Goal: Task Accomplishment & Management: Manage account settings

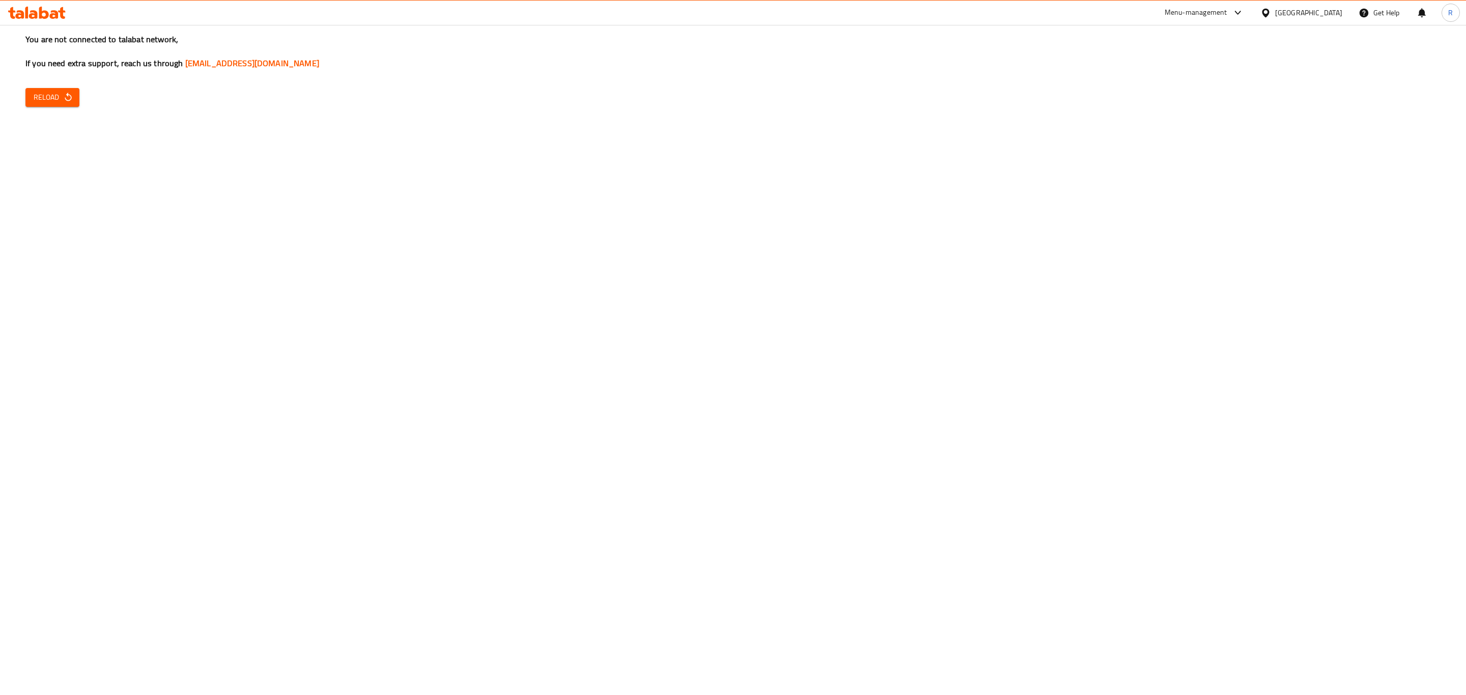
click at [40, 14] on icon at bounding box center [44, 13] width 10 height 12
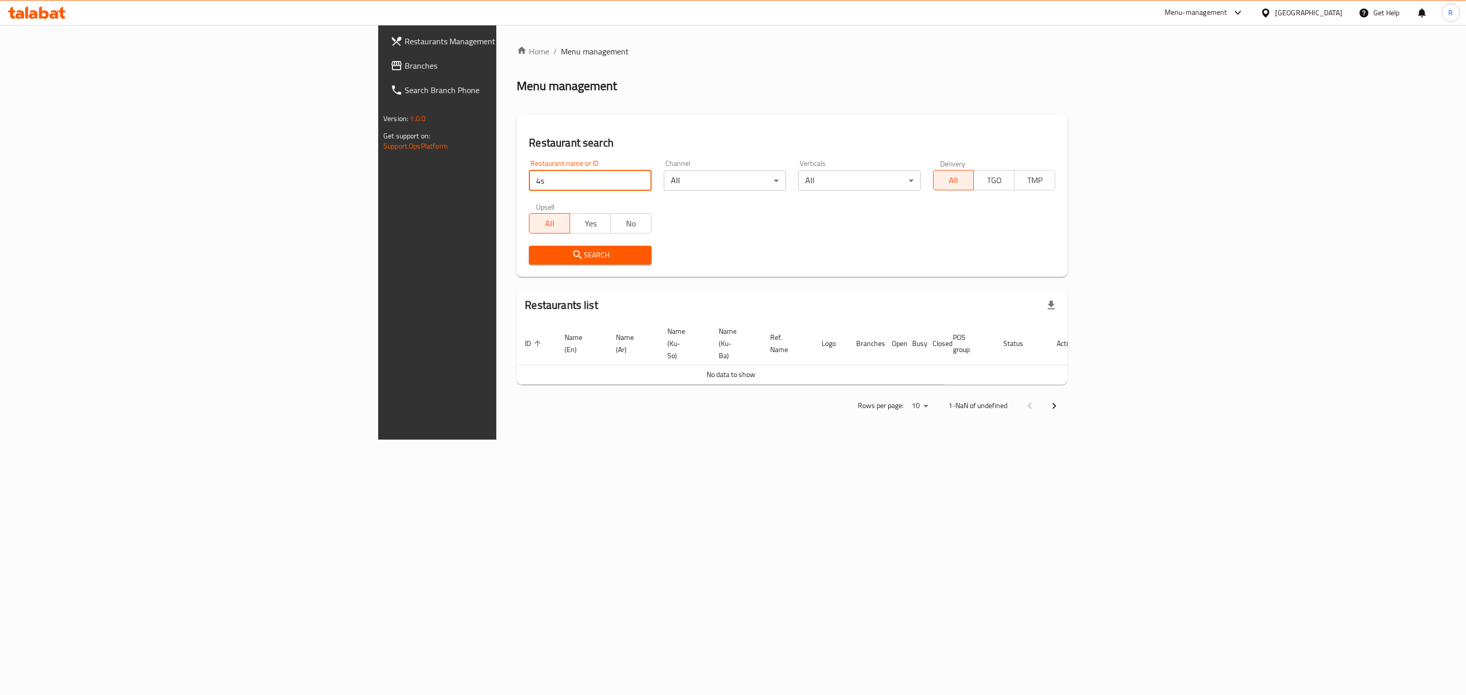
click at [529, 189] on input "4s" at bounding box center [590, 181] width 122 height 20
type input "4S R"
click at [537, 250] on span "Search" at bounding box center [590, 255] width 106 height 13
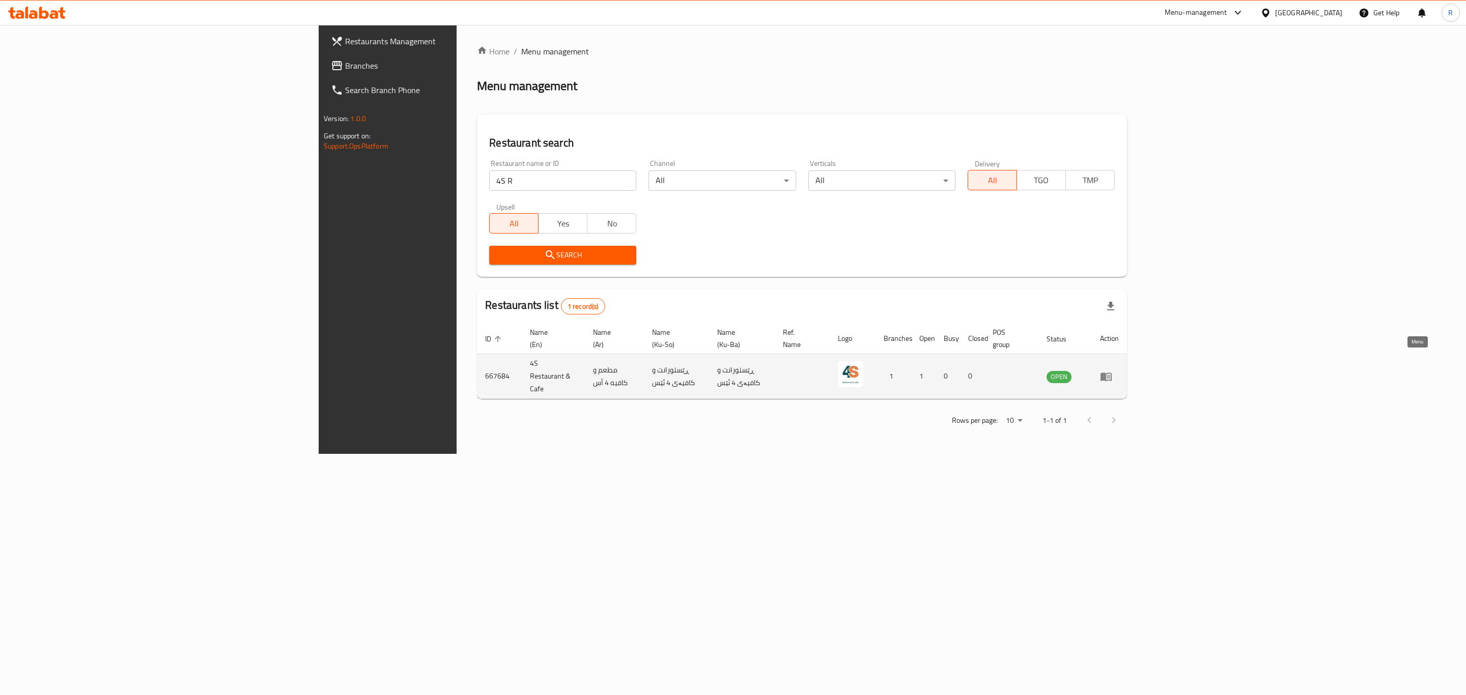
click at [1112, 371] on icon "enhanced table" at bounding box center [1106, 377] width 12 height 12
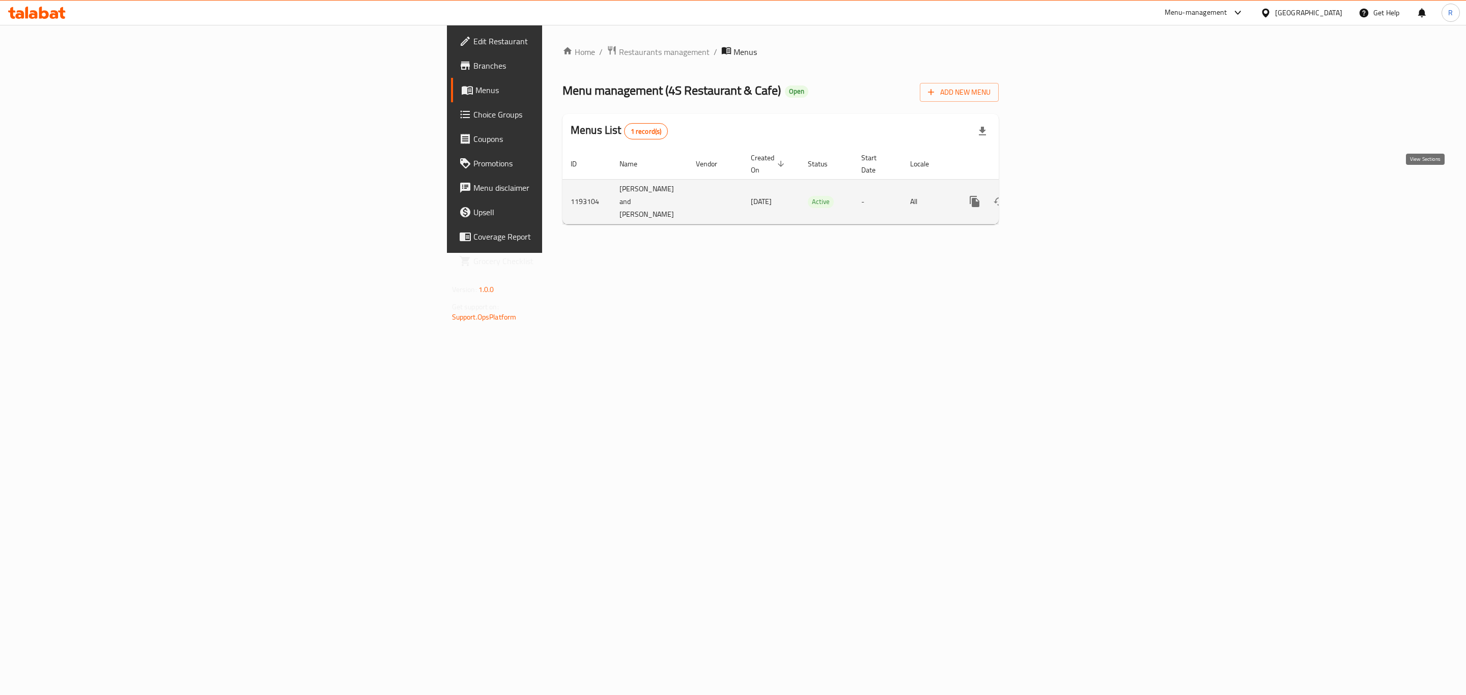
click at [1054, 195] on icon "enhanced table" at bounding box center [1048, 201] width 12 height 12
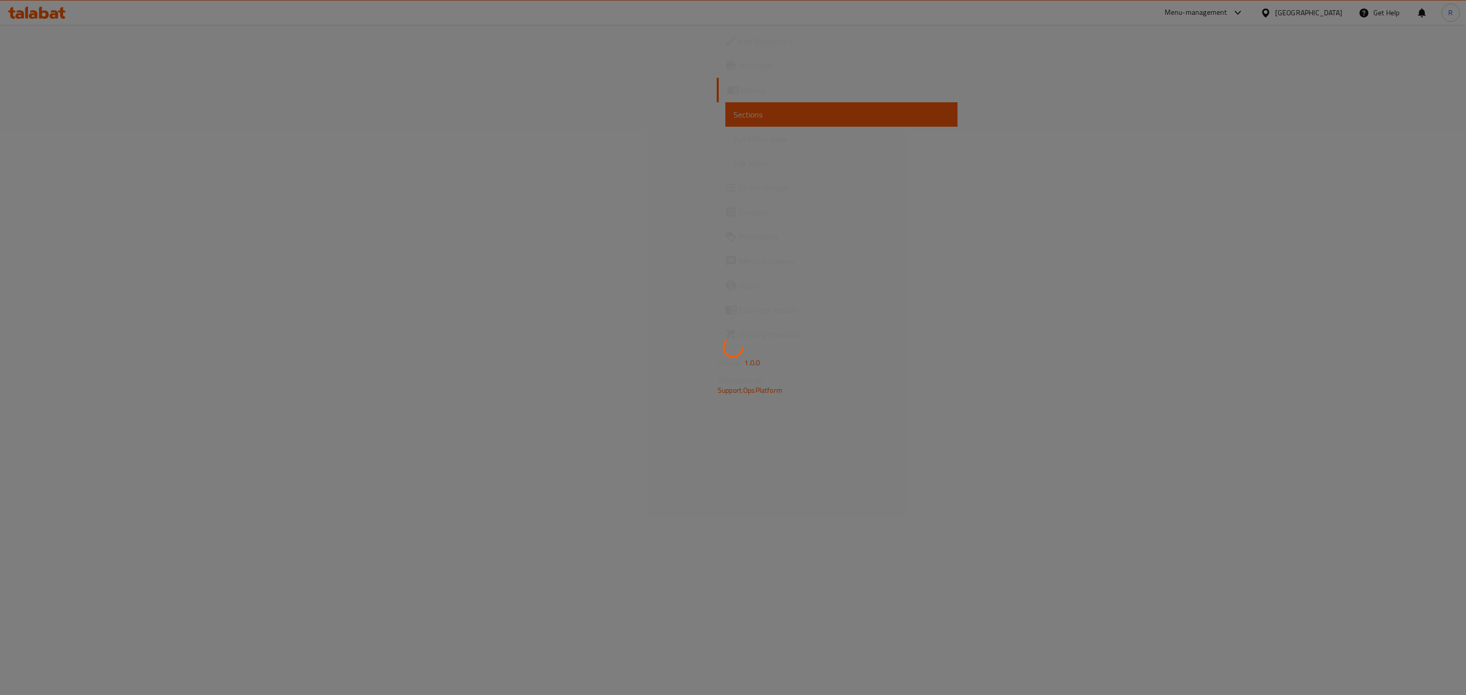
click at [1427, 185] on div at bounding box center [733, 347] width 1466 height 695
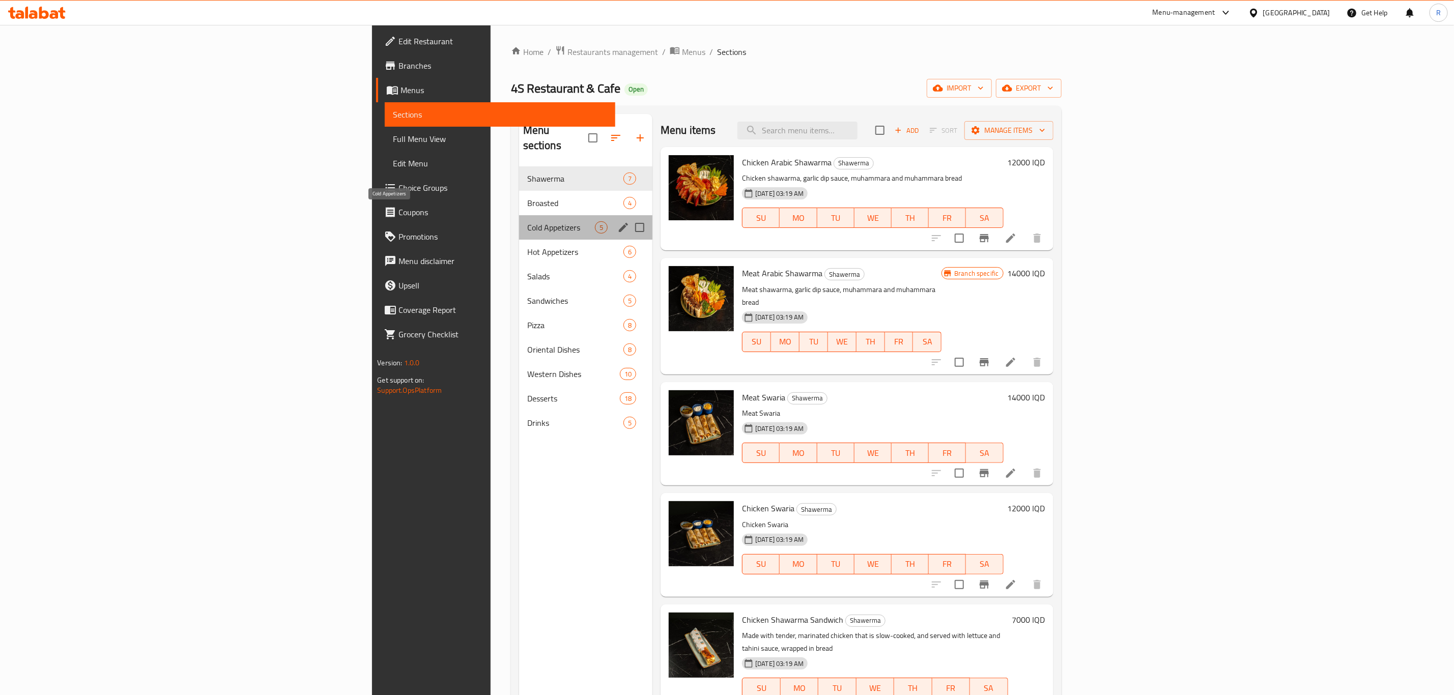
click at [527, 221] on span "Cold Appetizers" at bounding box center [561, 227] width 68 height 12
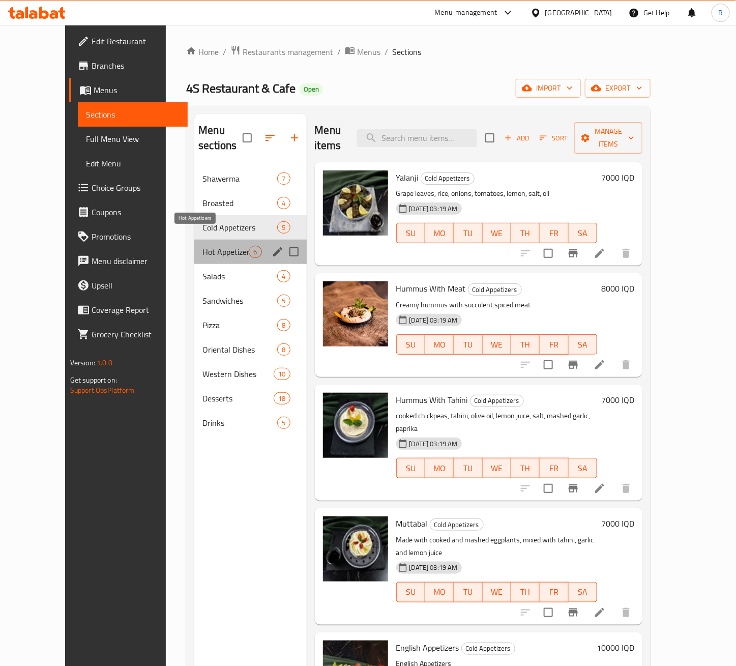
click at [203, 246] on span "Hot Appetizers" at bounding box center [226, 252] width 46 height 12
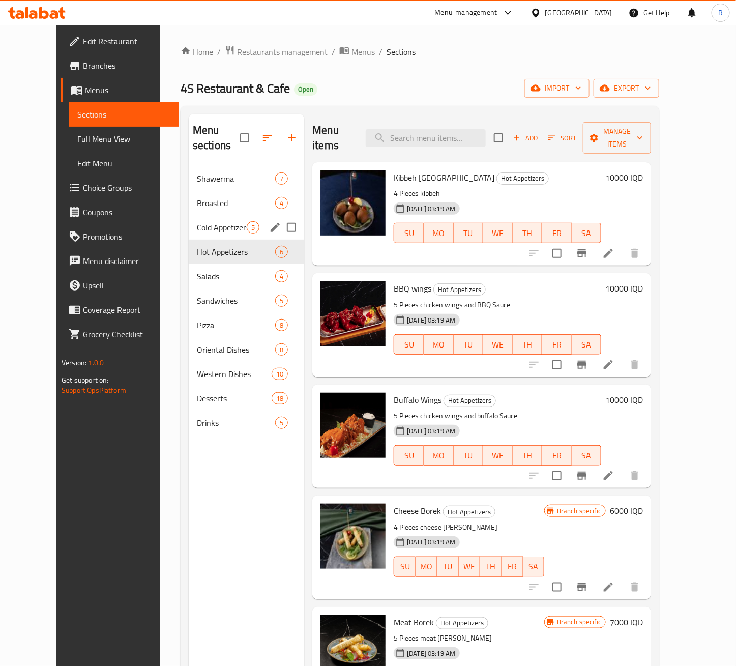
drag, startPoint x: 182, startPoint y: 204, endPoint x: 274, endPoint y: 234, distance: 96.6
click at [189, 215] on div "Cold Appetizers 5" at bounding box center [247, 227] width 116 height 24
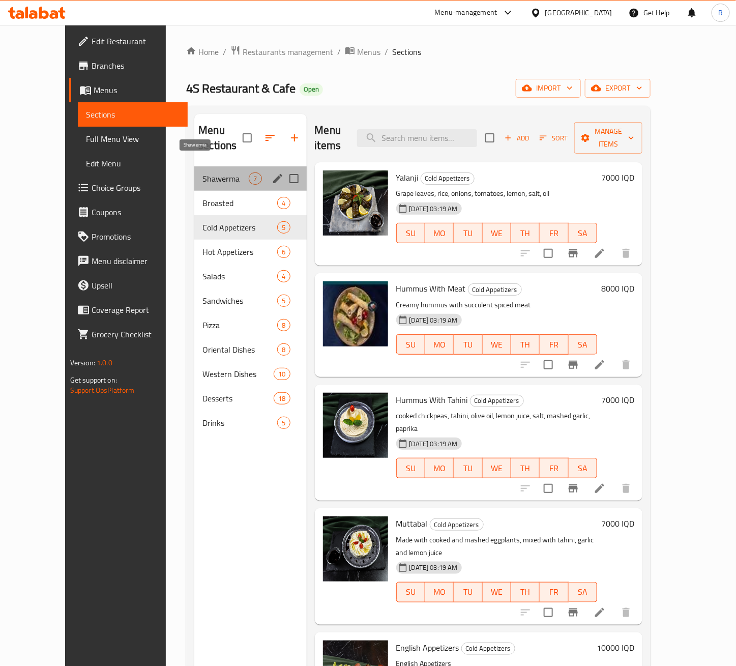
click at [203, 173] on span "Shawerma" at bounding box center [226, 179] width 46 height 12
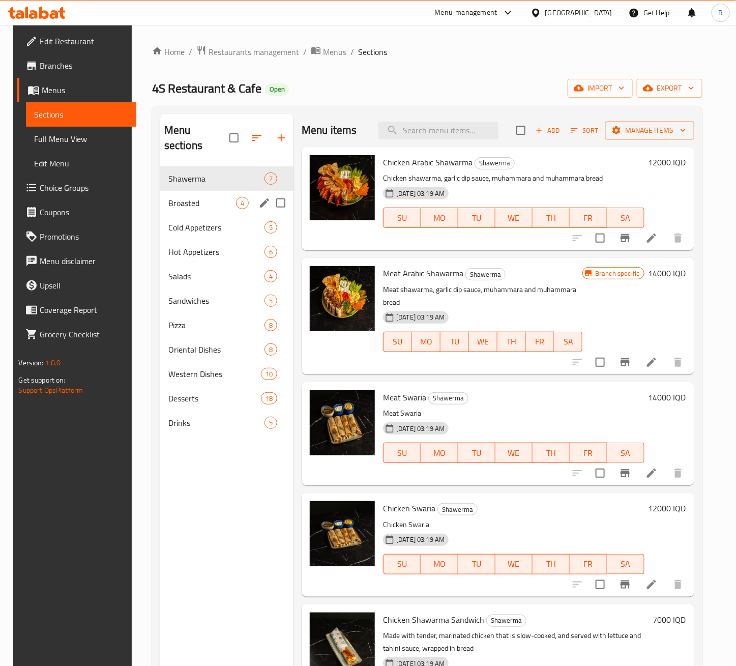
click at [190, 197] on span "Broasted" at bounding box center [202, 203] width 68 height 12
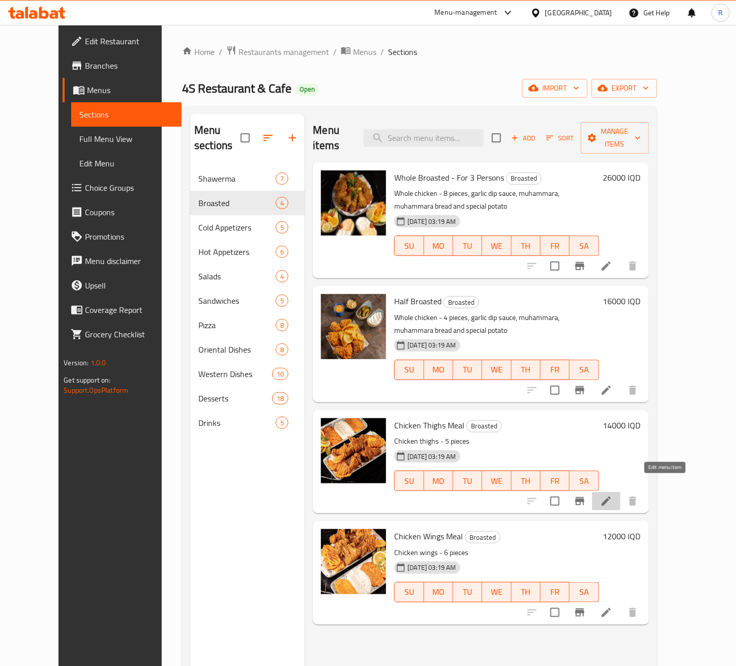
click at [613, 495] on icon at bounding box center [607, 501] width 12 height 12
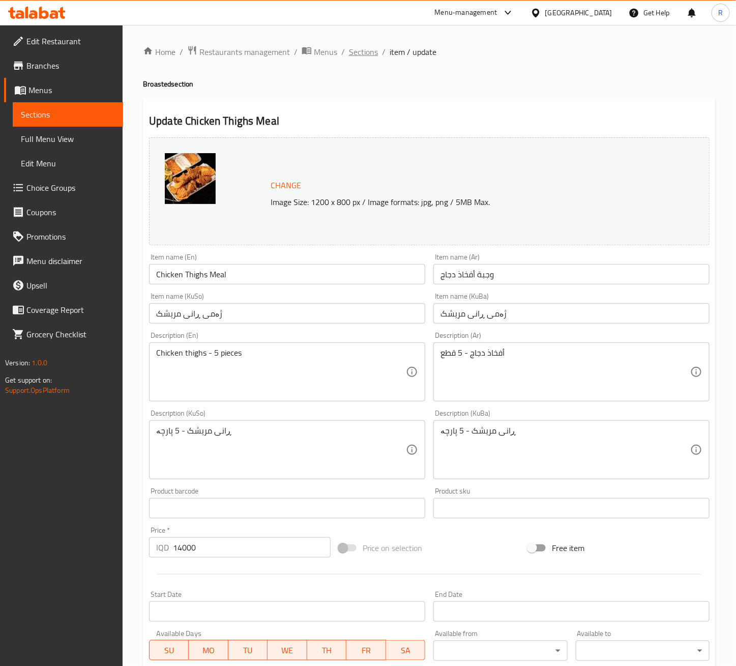
click at [358, 50] on span "Sections" at bounding box center [363, 52] width 29 height 12
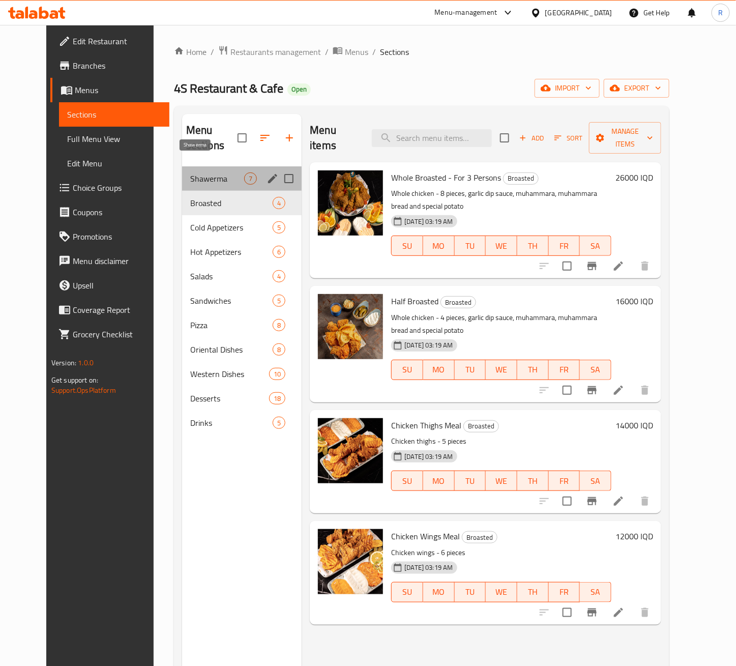
drag, startPoint x: 193, startPoint y: 159, endPoint x: 214, endPoint y: 190, distance: 37.0
click at [193, 173] on span "Shawerma" at bounding box center [217, 179] width 54 height 12
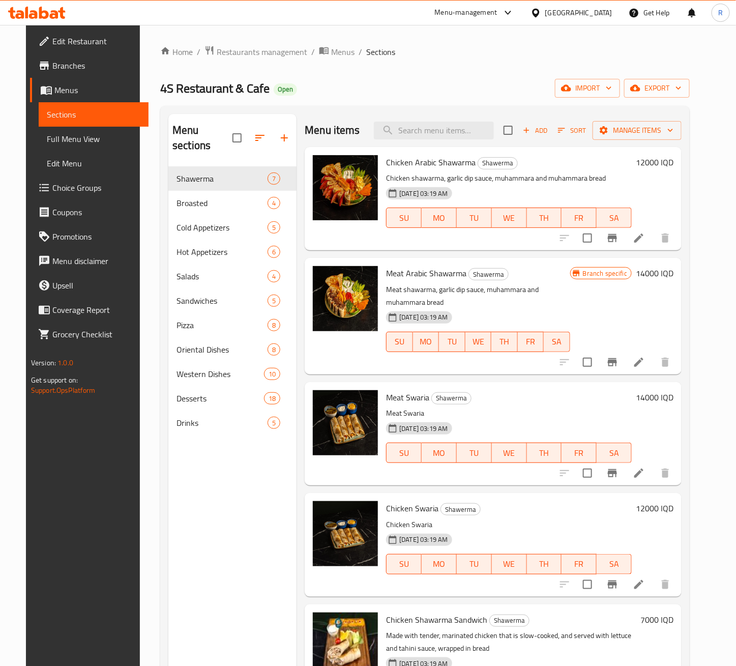
click at [53, 440] on div "Edit Restaurant Branches Menus Sections Full Menu View Edit Menu Choice Groups …" at bounding box center [87, 358] width 123 height 666
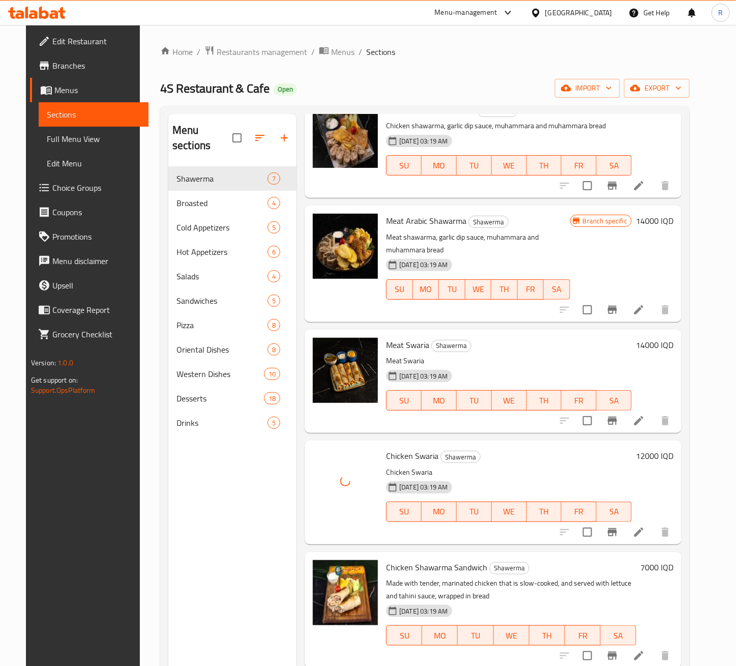
scroll to position [153, 0]
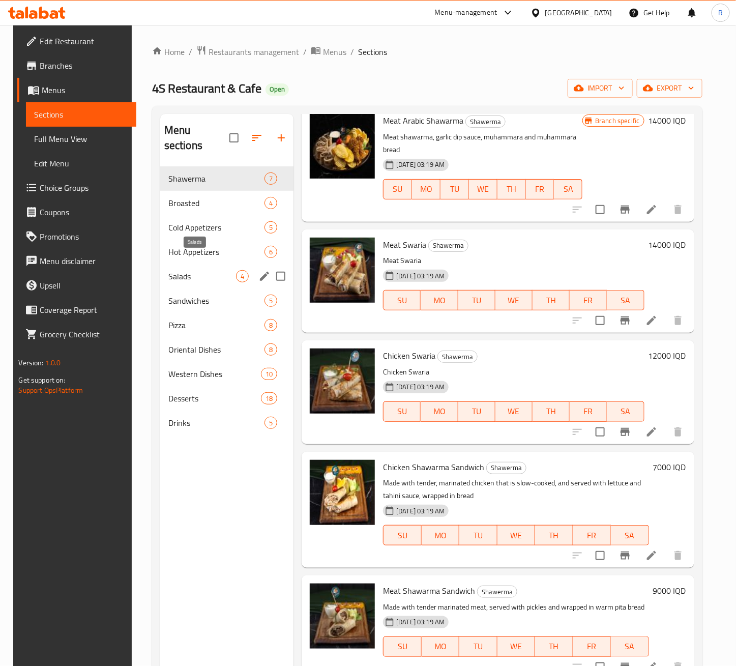
click at [184, 270] on span "Salads" at bounding box center [202, 276] width 68 height 12
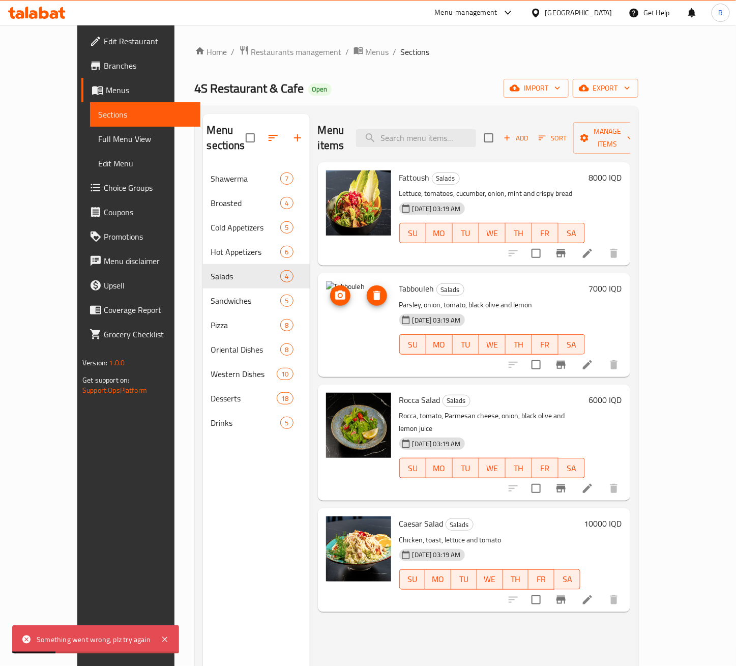
click at [348, 310] on img at bounding box center [358, 313] width 65 height 65
click at [594, 359] on icon at bounding box center [588, 365] width 12 height 12
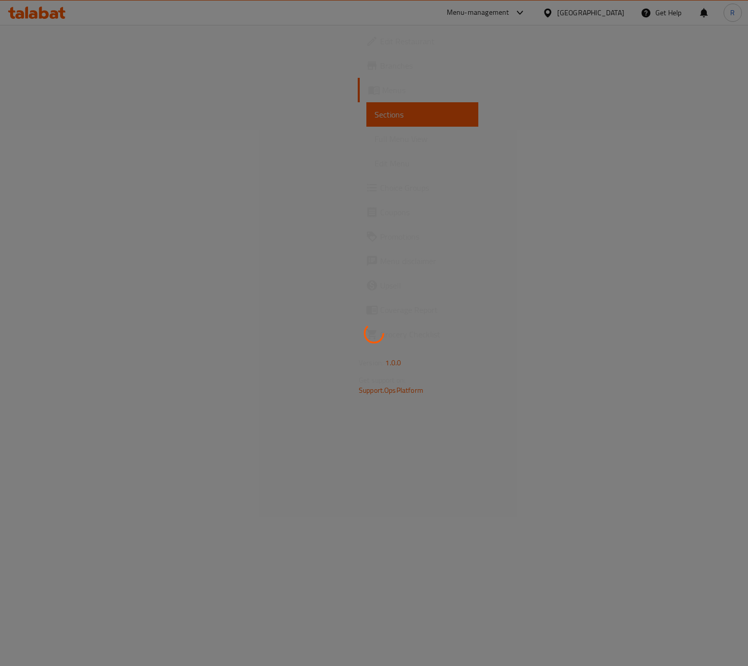
drag, startPoint x: 627, startPoint y: 1, endPoint x: 382, endPoint y: 76, distance: 256.3
click at [382, 76] on div at bounding box center [374, 333] width 748 height 666
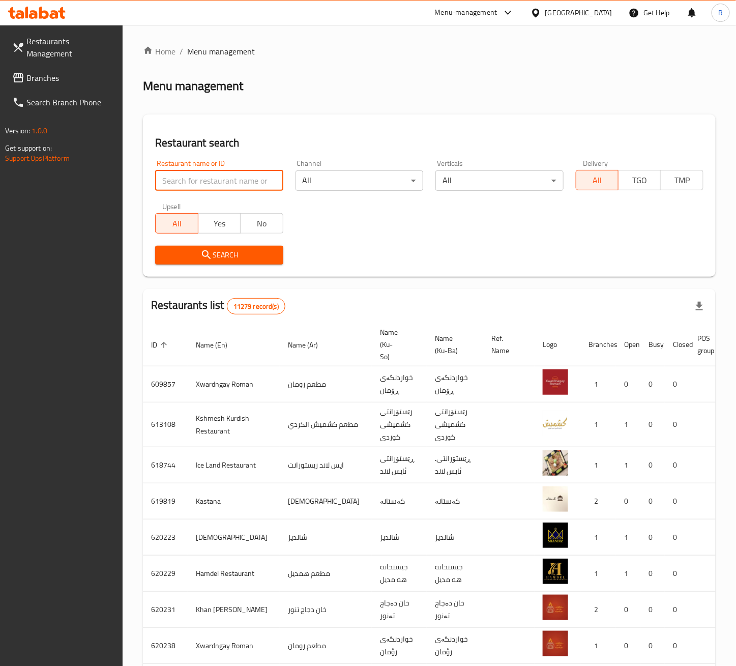
click at [254, 185] on input "search" at bounding box center [219, 181] width 128 height 20
type input "r"
type input "4S R"
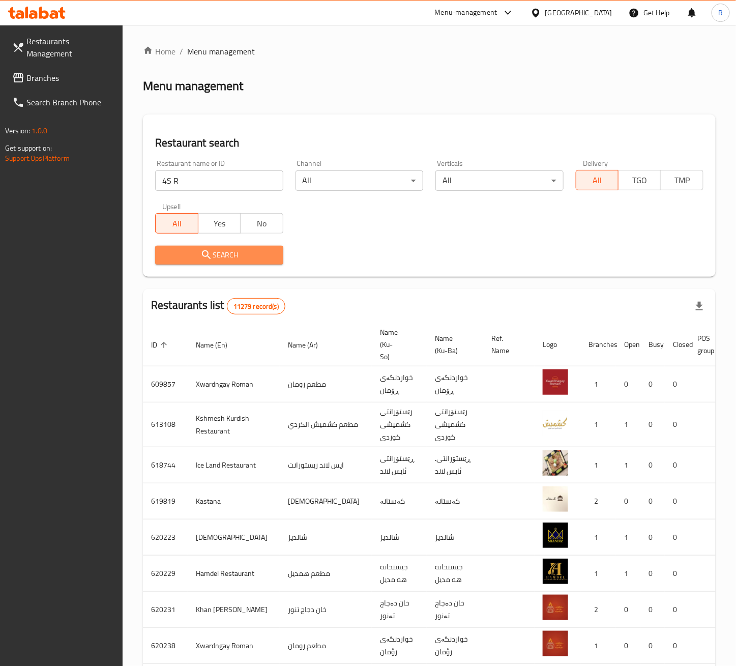
click at [218, 252] on span "Search" at bounding box center [218, 255] width 111 height 13
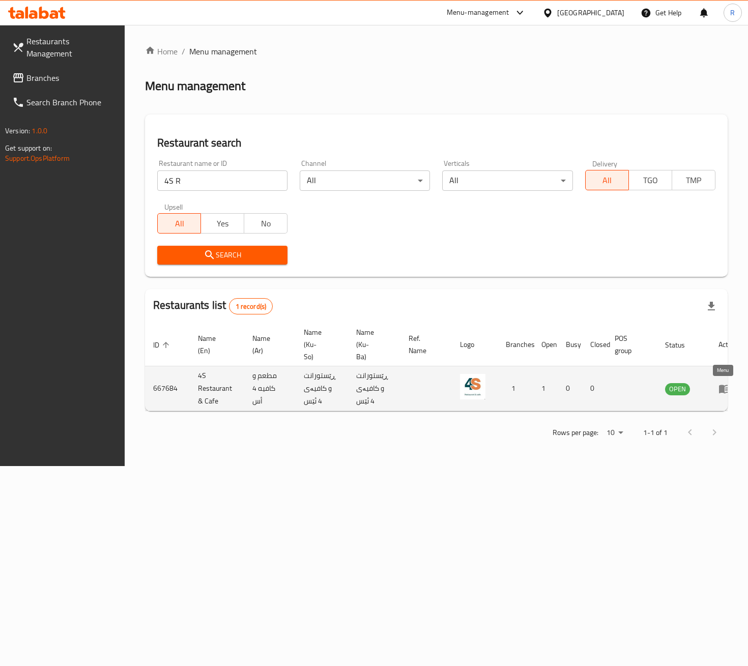
click at [726, 389] on icon "enhanced table" at bounding box center [725, 389] width 12 height 12
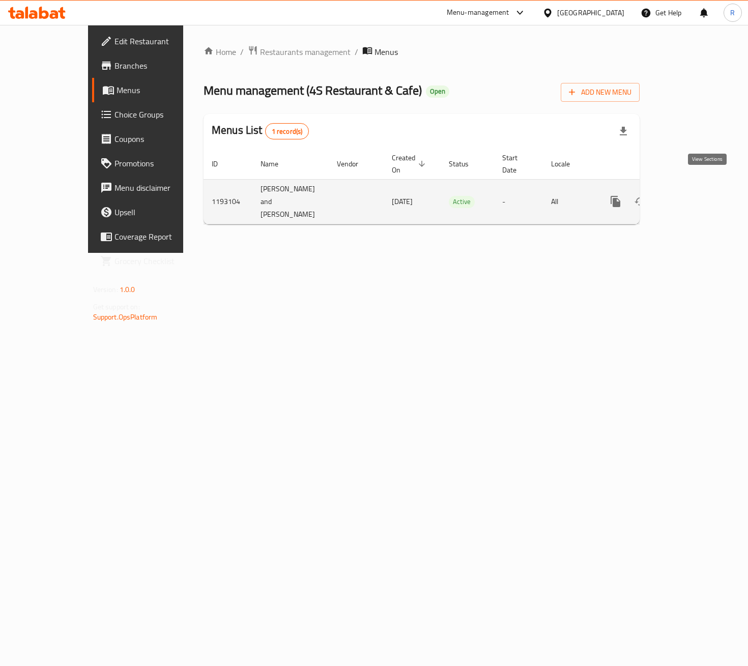
click at [694, 197] on icon "enhanced table" at bounding box center [689, 201] width 9 height 9
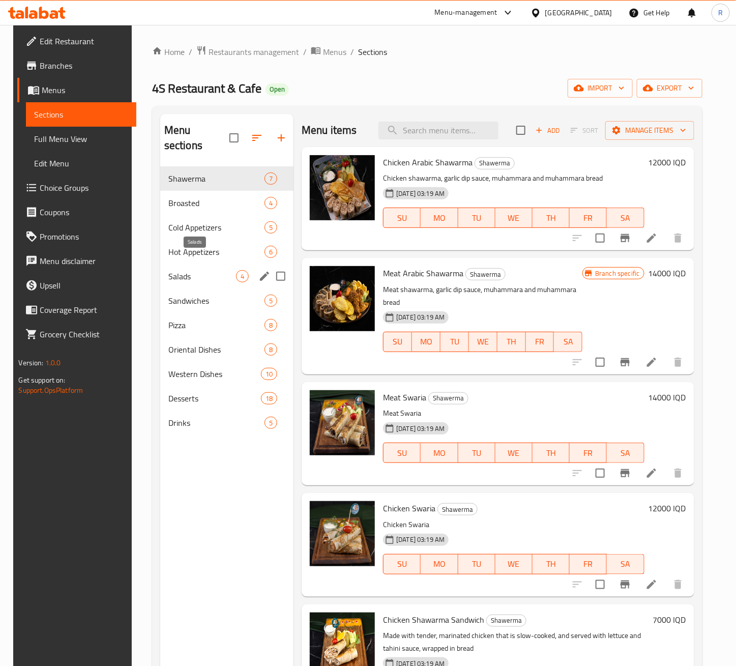
click at [184, 270] on span "Salads" at bounding box center [202, 276] width 68 height 12
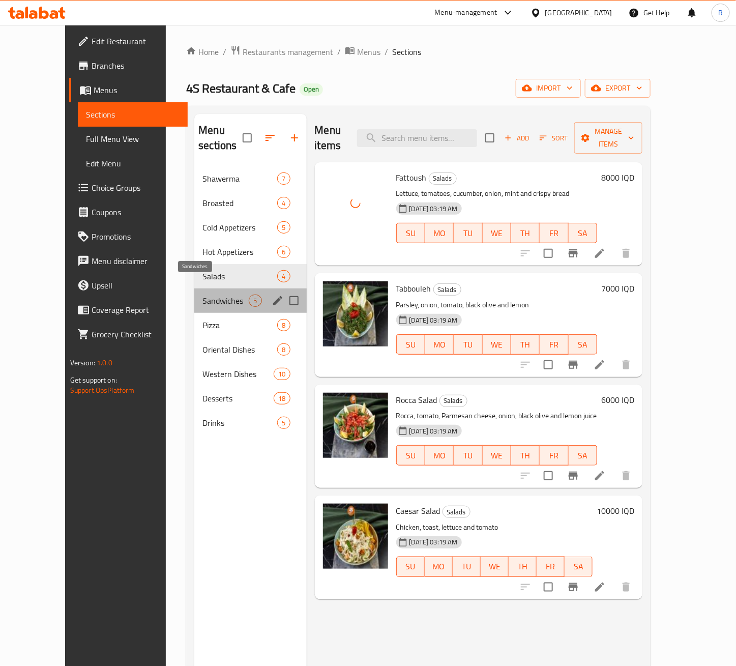
click at [203, 295] on span "Sandwiches" at bounding box center [226, 301] width 46 height 12
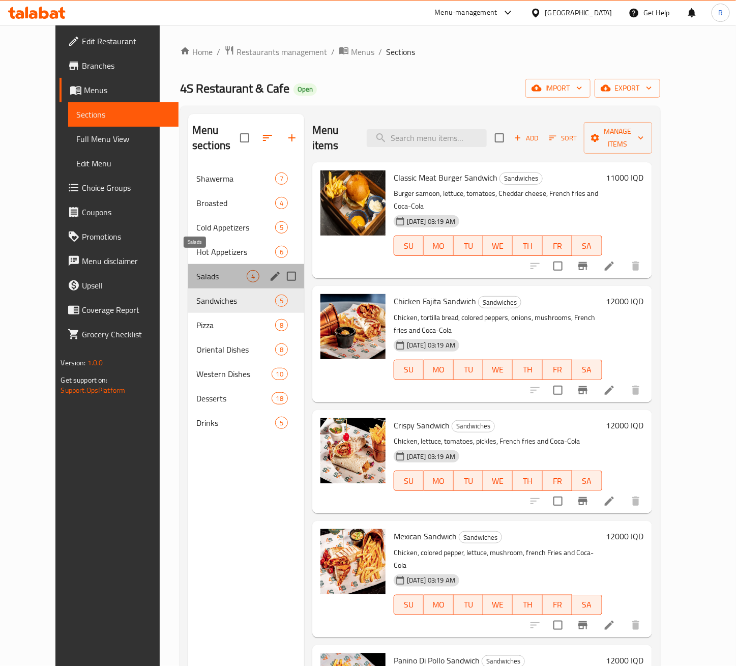
click at [196, 270] on span "Salads" at bounding box center [221, 276] width 50 height 12
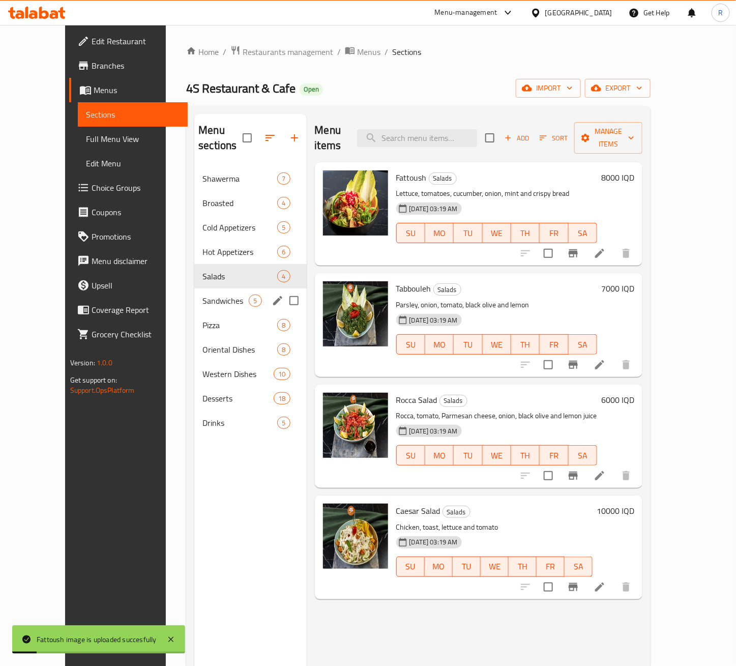
click at [203, 295] on span "Sandwiches" at bounding box center [226, 301] width 46 height 12
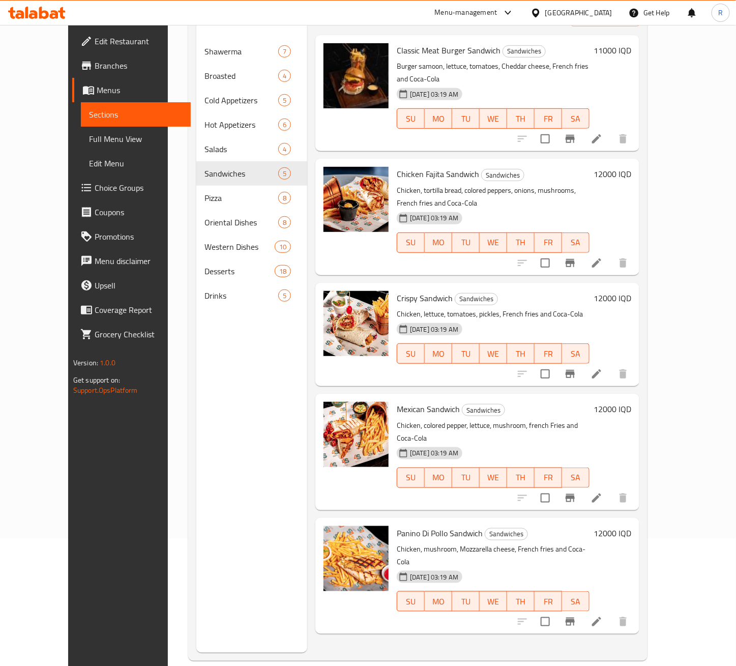
scroll to position [143, 0]
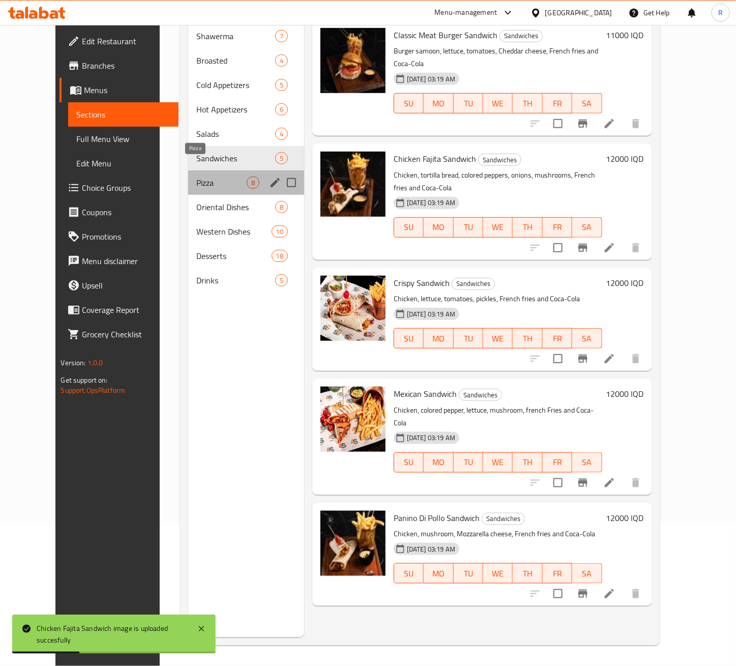
click at [196, 177] on span "Pizza" at bounding box center [221, 183] width 50 height 12
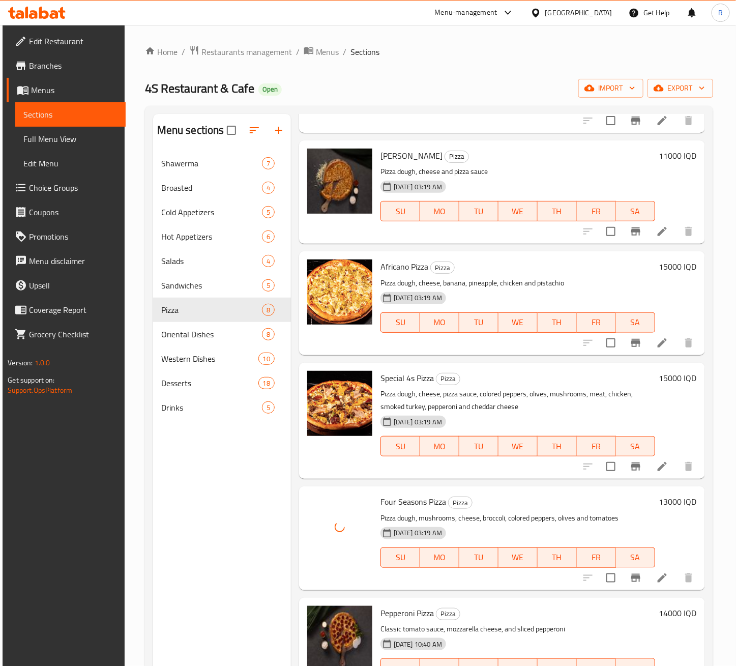
scroll to position [273, 0]
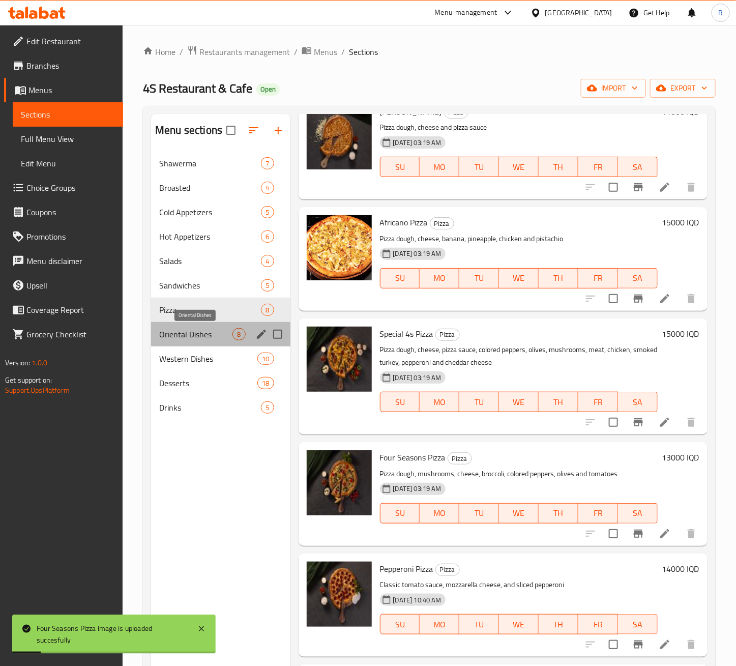
click at [173, 336] on span "Oriental Dishes" at bounding box center [195, 334] width 73 height 12
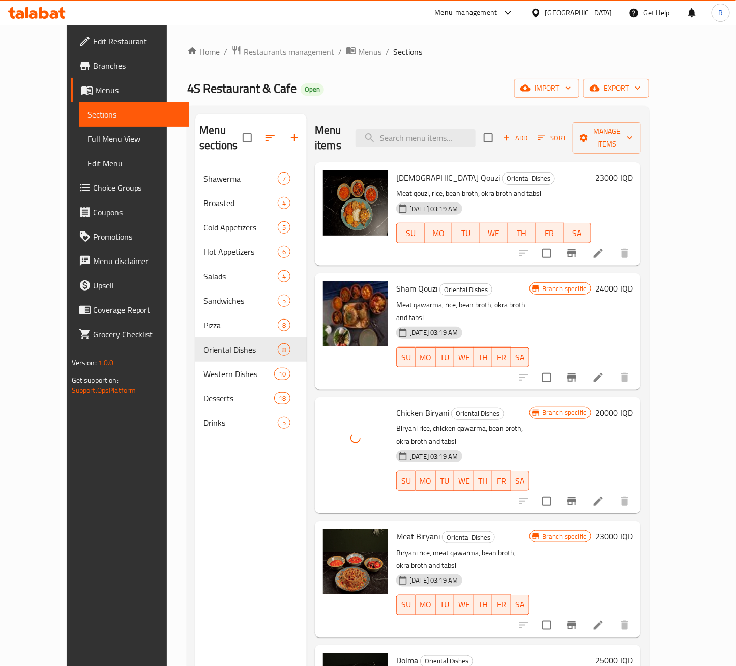
click at [106, 449] on div "Edit Restaurant Branches Menus Sections Full Menu View Edit Menu Choice Groups …" at bounding box center [128, 358] width 123 height 666
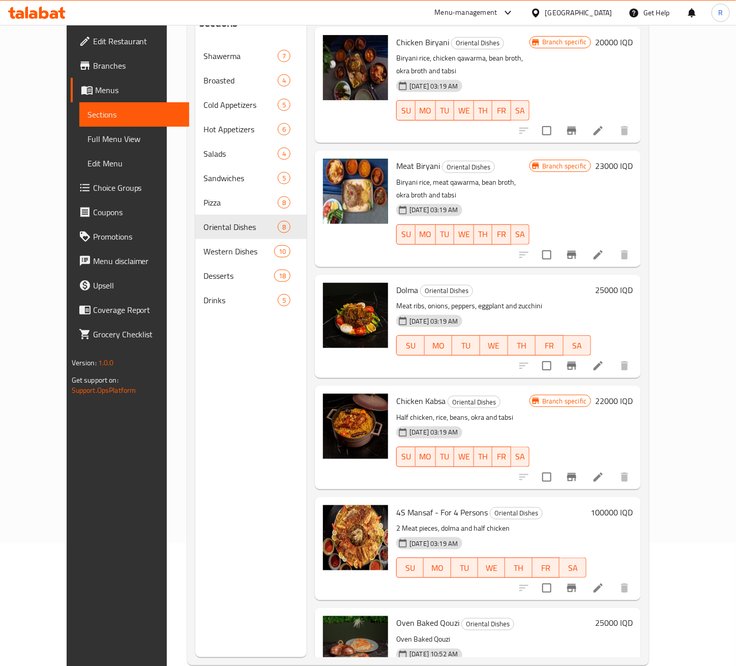
scroll to position [143, 0]
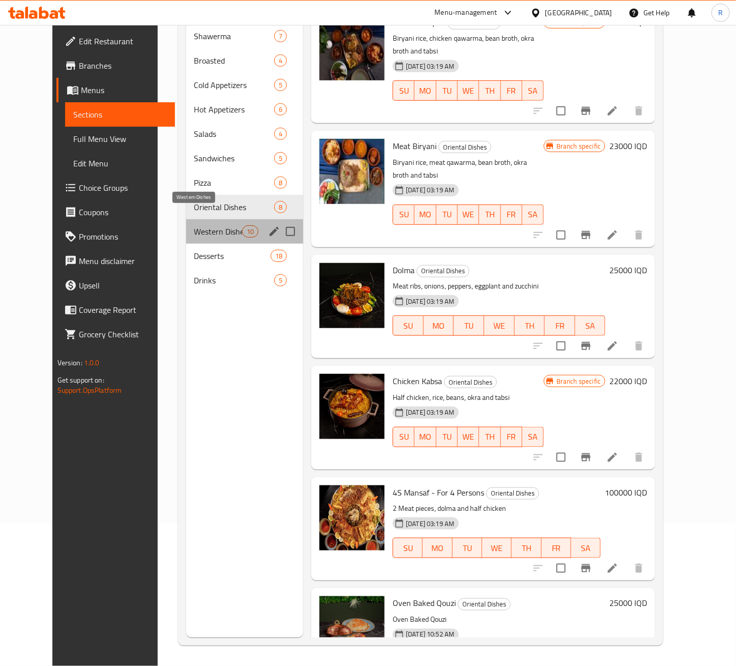
click at [194, 225] on span "Western Dishes" at bounding box center [218, 231] width 48 height 12
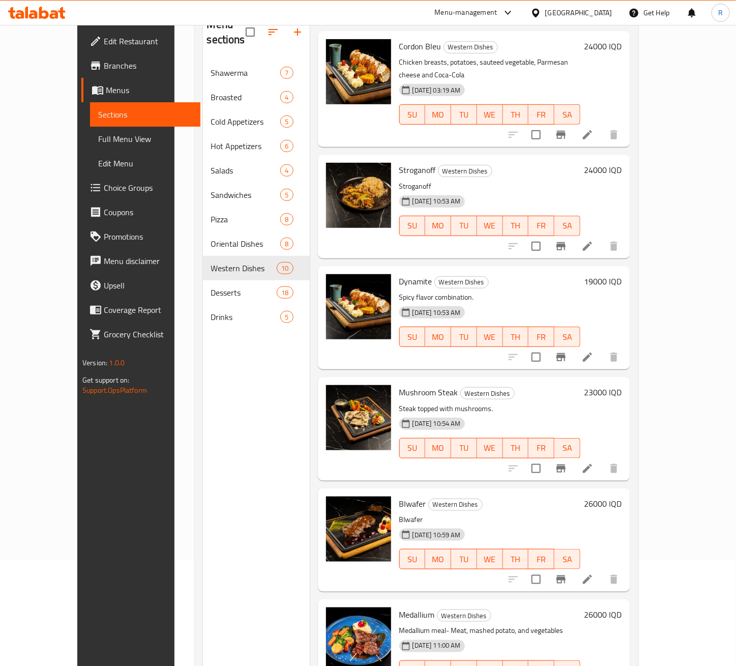
scroll to position [143, 0]
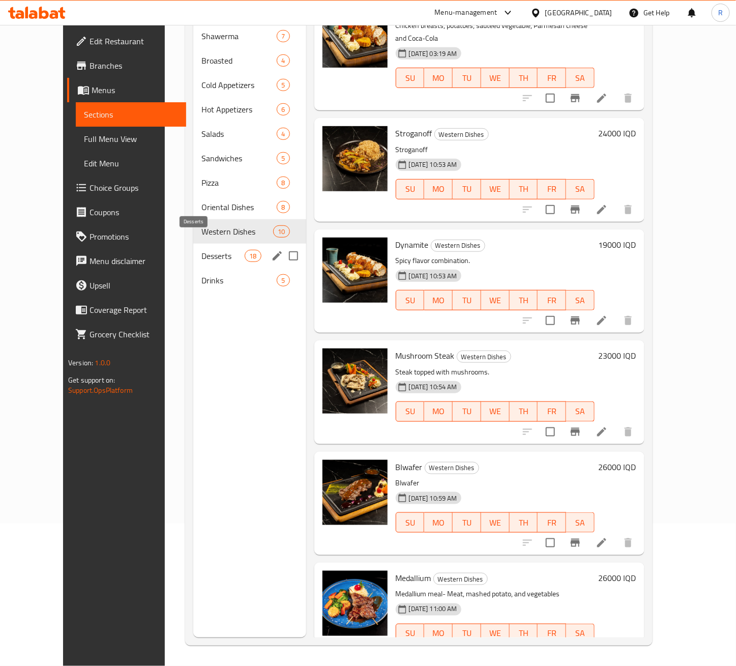
drag, startPoint x: 168, startPoint y: 237, endPoint x: 185, endPoint y: 252, distance: 22.4
click at [202, 250] on span "Desserts" at bounding box center [223, 256] width 43 height 12
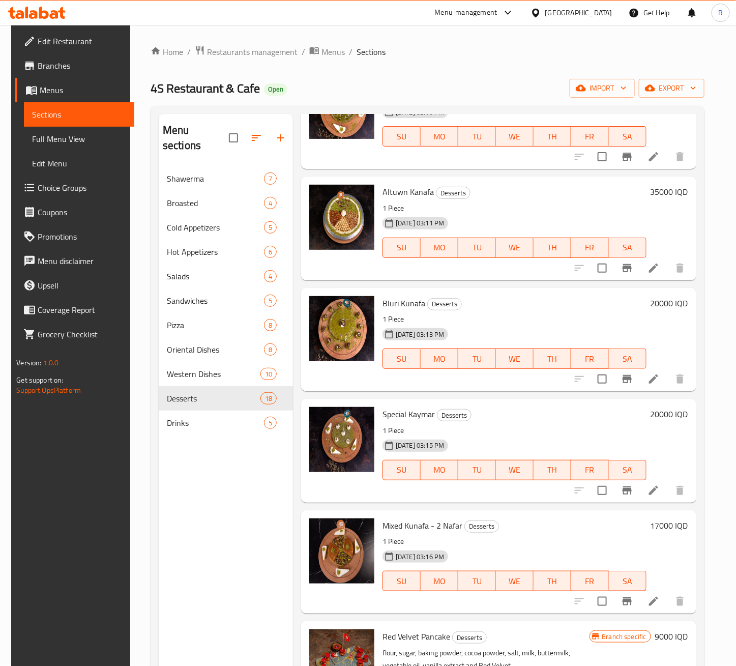
scroll to position [305, 0]
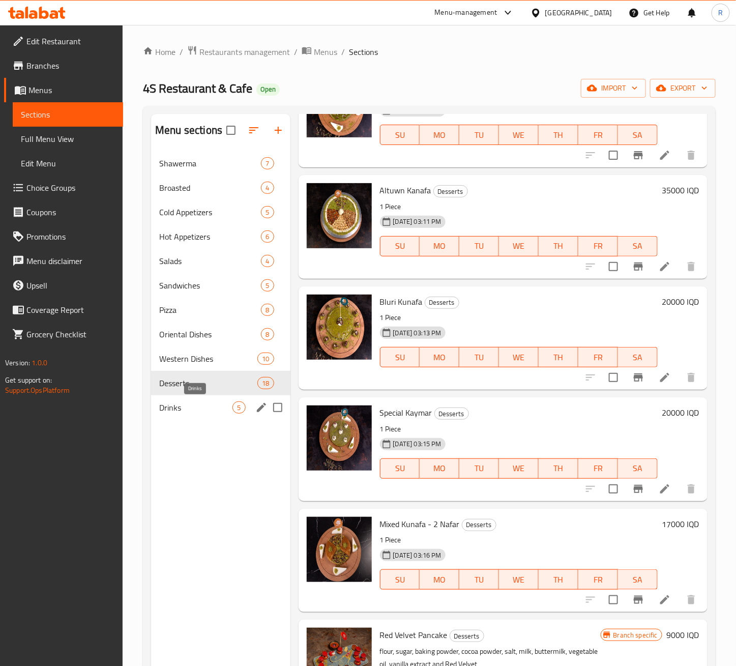
click at [177, 407] on span "Drinks" at bounding box center [195, 408] width 73 height 12
